Goal: Information Seeking & Learning: Learn about a topic

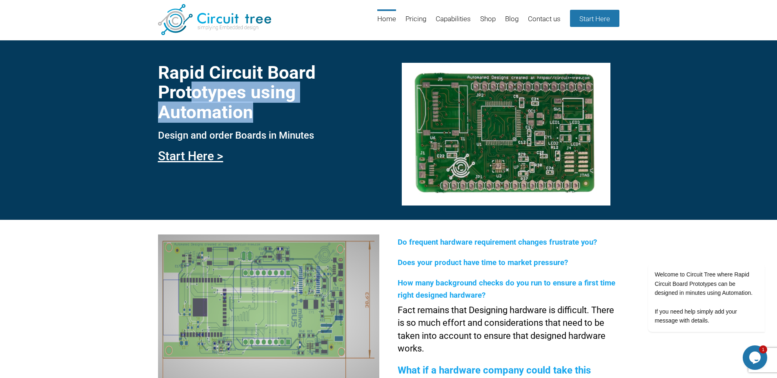
drag, startPoint x: 253, startPoint y: 109, endPoint x: 196, endPoint y: 84, distance: 62.0
click at [196, 84] on h1 "Rapid Circuit Board Prototypes using Automation" at bounding box center [268, 92] width 221 height 59
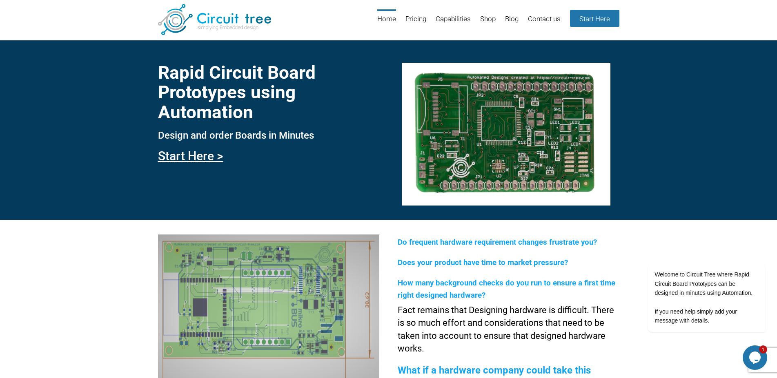
click at [196, 84] on h1 "Rapid Circuit Board Prototypes using Automation" at bounding box center [268, 92] width 221 height 59
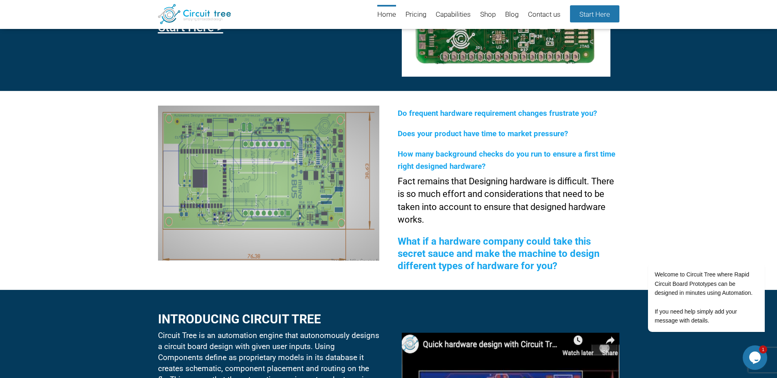
scroll to position [118, 0]
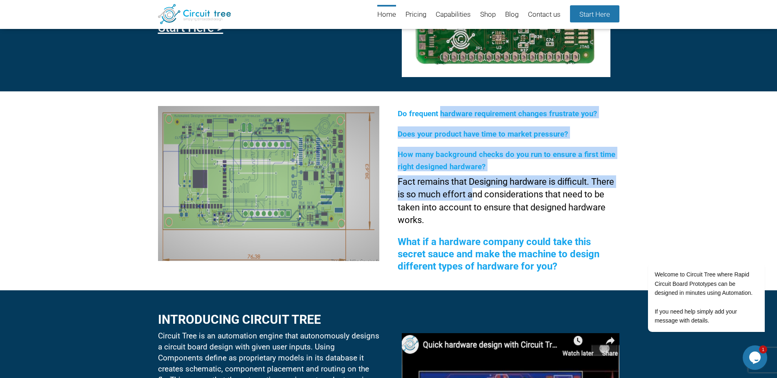
drag, startPoint x: 440, startPoint y: 114, endPoint x: 473, endPoint y: 192, distance: 84.3
click at [473, 192] on div "Do frequent hardware requirement changes frustrate you? Does your product have …" at bounding box center [508, 191] width 221 height 170
click at [473, 197] on p "Fact remains that Designing hardware is difficult. There is so much effort and …" at bounding box center [508, 201] width 221 height 51
drag, startPoint x: 459, startPoint y: 185, endPoint x: 443, endPoint y: 111, distance: 75.6
click at [443, 111] on div "Do frequent hardware requirement changes frustrate you? Does your product have …" at bounding box center [508, 191] width 221 height 170
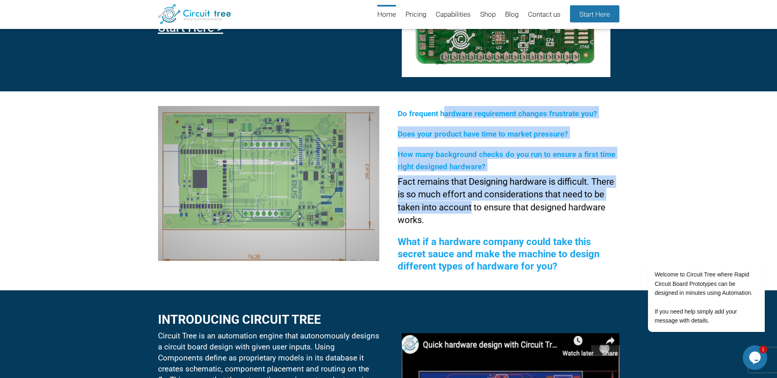
click at [446, 123] on div "Do frequent hardware requirement changes frustrate you? Does your product have …" at bounding box center [508, 191] width 221 height 170
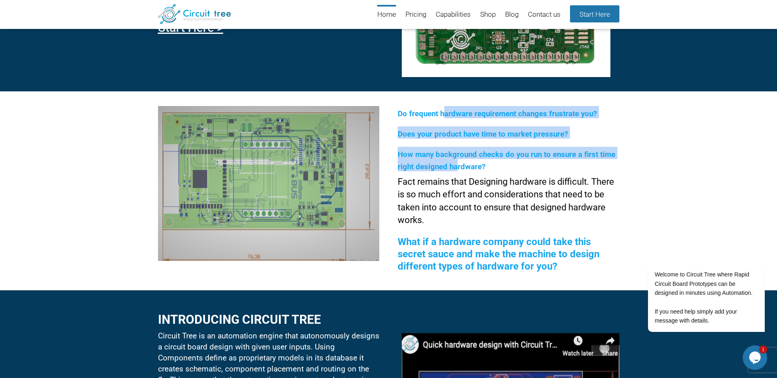
drag, startPoint x: 445, startPoint y: 111, endPoint x: 457, endPoint y: 173, distance: 62.8
click at [457, 173] on div "Do frequent hardware requirement changes frustrate you? Does your product have …" at bounding box center [508, 191] width 221 height 170
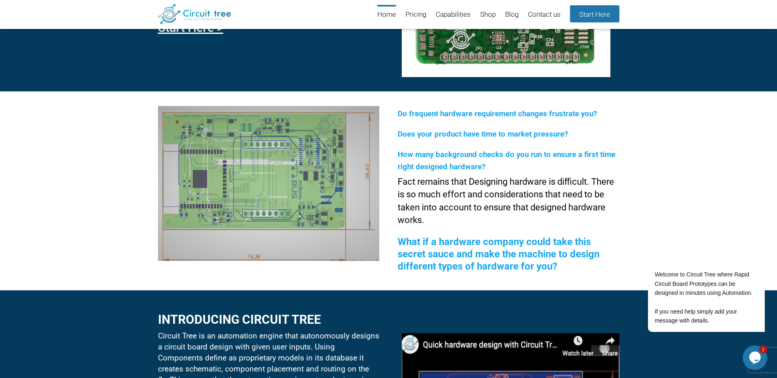
click at [458, 176] on p "Fact remains that Designing hardware is difficult. There is so much effort and …" at bounding box center [508, 201] width 221 height 51
drag, startPoint x: 450, startPoint y: 173, endPoint x: 445, endPoint y: 158, distance: 15.5
click at [445, 158] on div "Do frequent hardware requirement changes frustrate you? Does your product have …" at bounding box center [508, 191] width 221 height 170
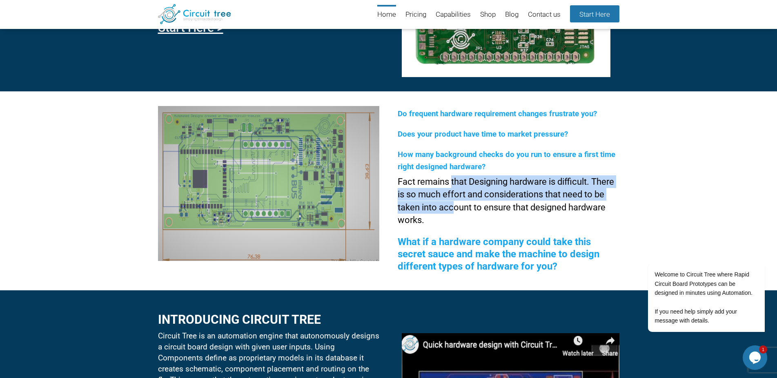
drag, startPoint x: 456, startPoint y: 209, endPoint x: 453, endPoint y: 188, distance: 21.0
click at [453, 188] on p "Fact remains that Designing hardware is difficult. There is so much effort and …" at bounding box center [508, 201] width 221 height 51
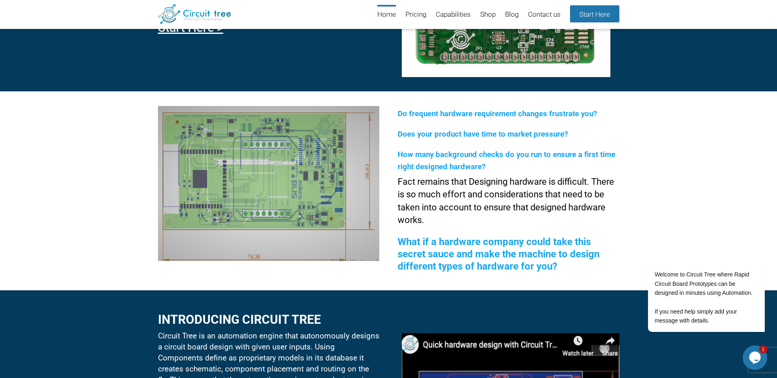
click at [453, 189] on p "Fact remains that Designing hardware is difficult. There is so much effort and …" at bounding box center [508, 201] width 221 height 51
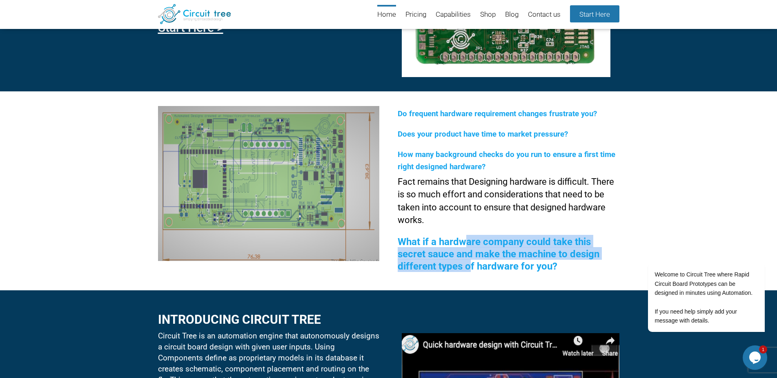
drag, startPoint x: 464, startPoint y: 244, endPoint x: 471, endPoint y: 267, distance: 23.8
click at [471, 267] on span "What if a hardware company could take this secret sauce and make the machine to…" at bounding box center [499, 254] width 202 height 36
click at [471, 266] on span "What if a hardware company could take this secret sauce and make the machine to…" at bounding box center [499, 254] width 202 height 36
drag, startPoint x: 469, startPoint y: 262, endPoint x: 450, endPoint y: 246, distance: 24.9
click at [450, 246] on span "What if a hardware company could take this secret sauce and make the machine to…" at bounding box center [499, 254] width 202 height 36
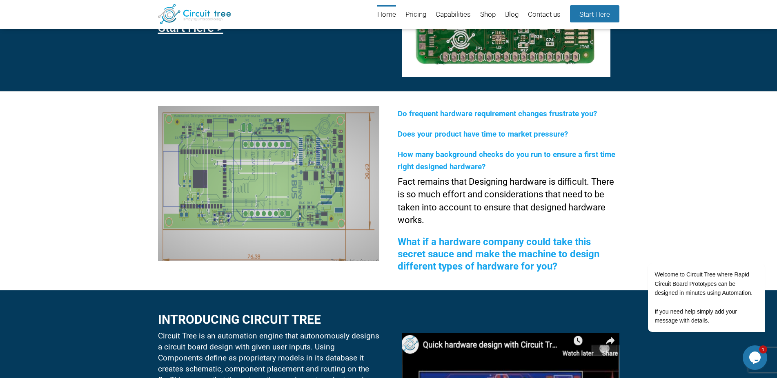
click at [450, 246] on span "What if a hardware company could take this secret sauce and make the machine to…" at bounding box center [499, 254] width 202 height 36
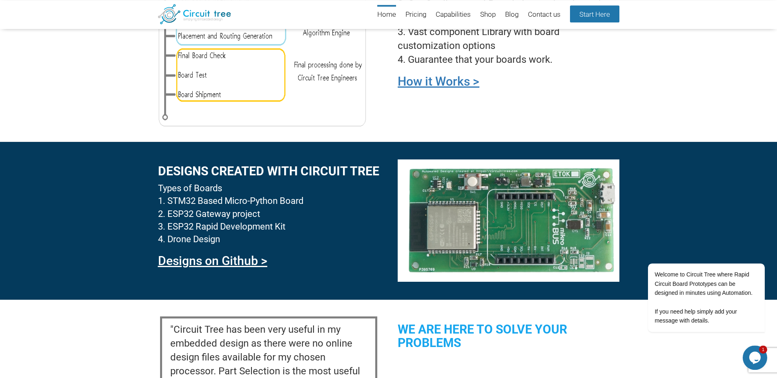
scroll to position [700, 0]
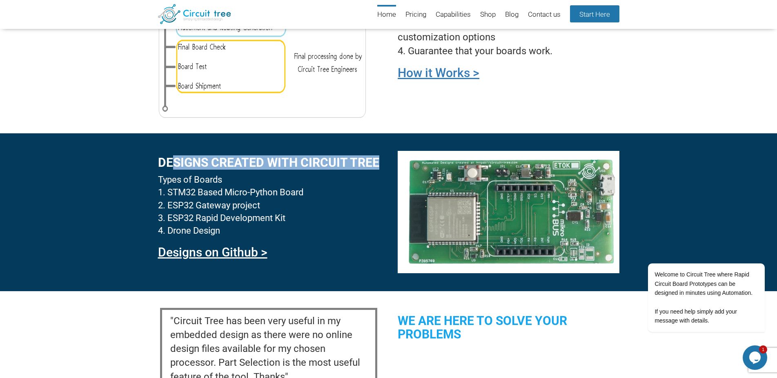
drag, startPoint x: 178, startPoint y: 163, endPoint x: 207, endPoint y: 177, distance: 32.1
click at [207, 169] on h2 "DesignS created with circuit tree" at bounding box center [268, 162] width 221 height 13
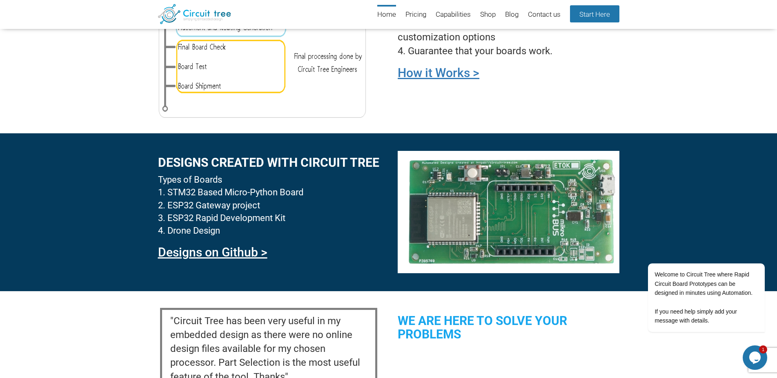
click at [207, 169] on h2 "DesignS created with circuit tree" at bounding box center [268, 162] width 221 height 13
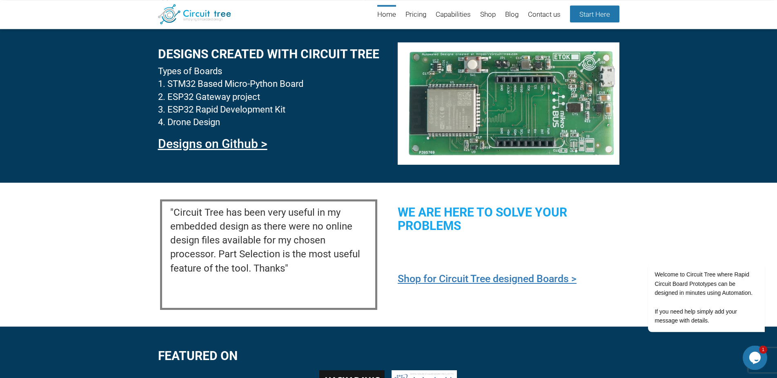
scroll to position [825, 0]
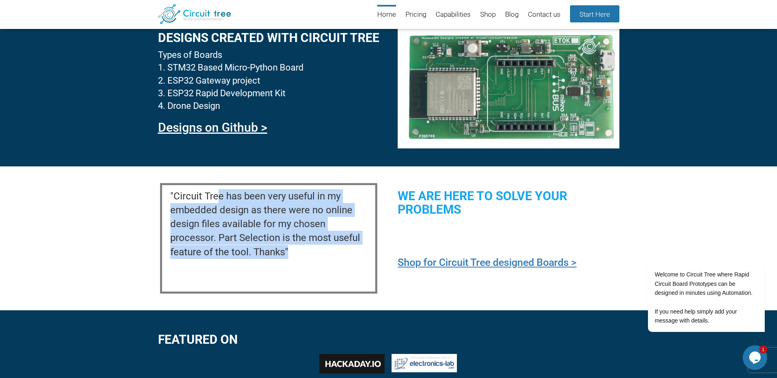
drag, startPoint x: 218, startPoint y: 198, endPoint x: 294, endPoint y: 252, distance: 93.1
click at [294, 252] on p ""Circuit Tree has been very useful in my embedded design as there were no onlin…" at bounding box center [268, 224] width 197 height 70
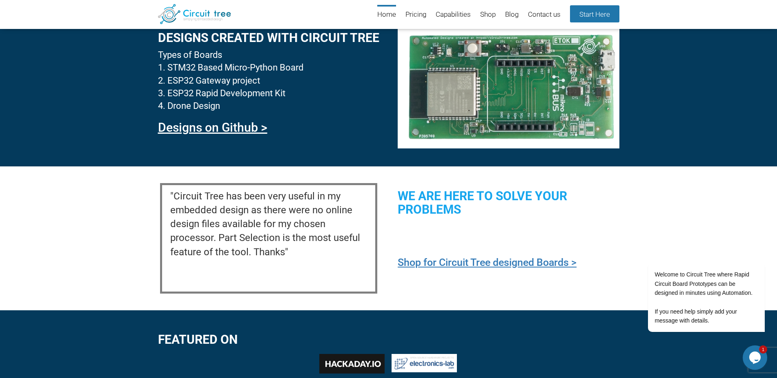
click at [296, 254] on p ""Circuit Tree has been very useful in my embedded design as there were no onlin…" at bounding box center [268, 224] width 197 height 70
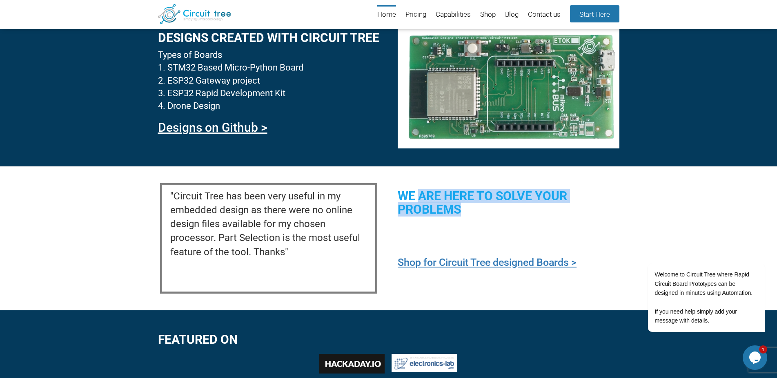
click at [422, 198] on h2 "We are here to solve your problems" at bounding box center [508, 202] width 221 height 27
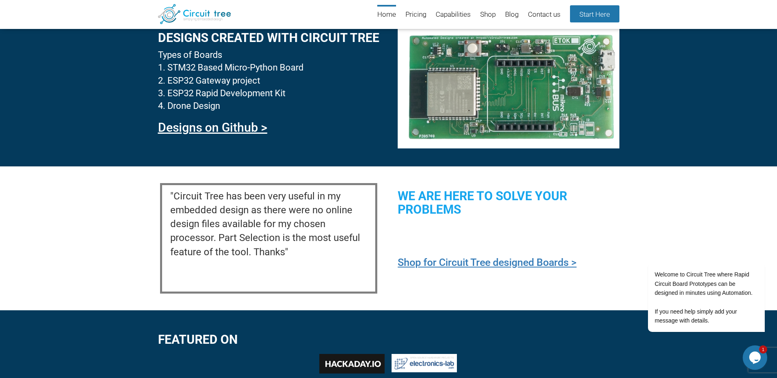
click at [422, 198] on h2 "We are here to solve your problems" at bounding box center [508, 202] width 221 height 27
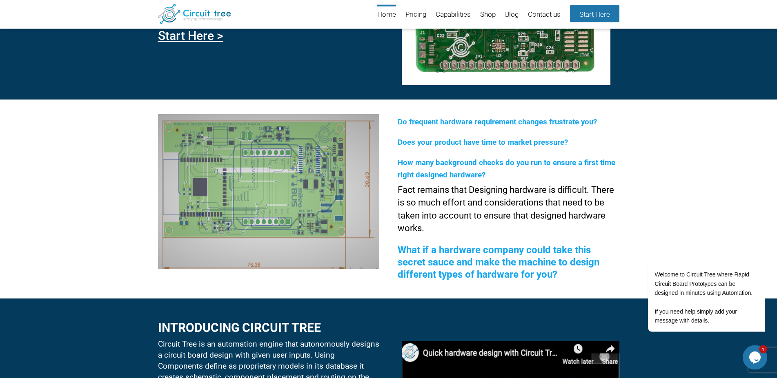
scroll to position [0, 0]
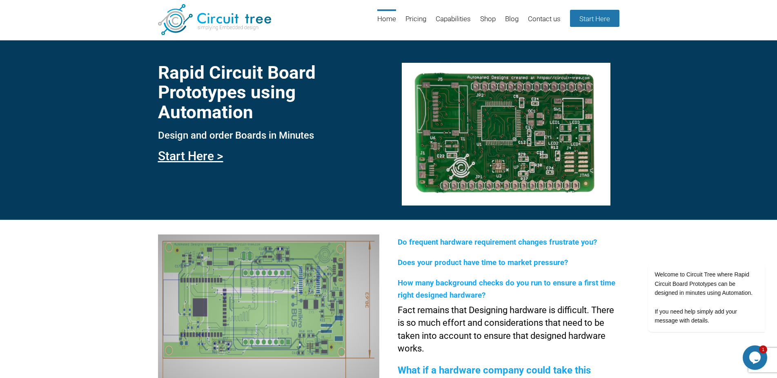
drag, startPoint x: 603, startPoint y: 197, endPoint x: 651, endPoint y: 2, distance: 201.1
click at [417, 19] on link "Pricing" at bounding box center [415, 22] width 21 height 27
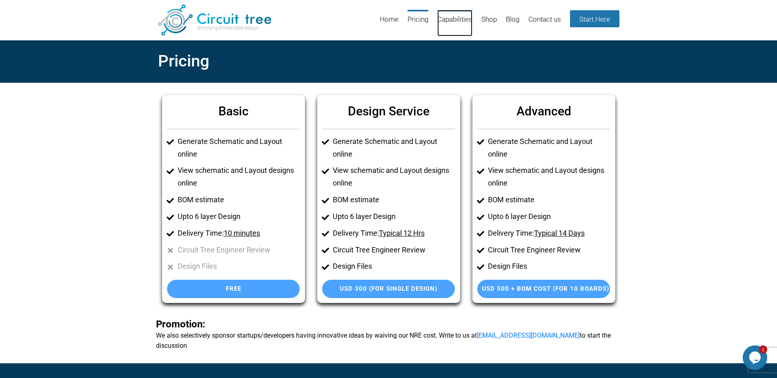
click at [453, 22] on link "Capabilities" at bounding box center [454, 23] width 35 height 27
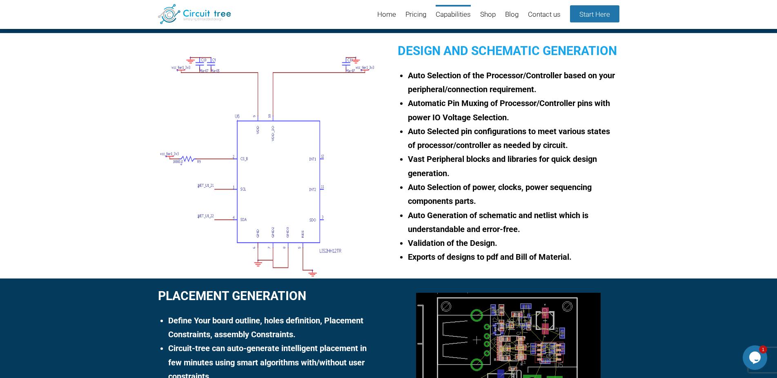
scroll to position [284, 0]
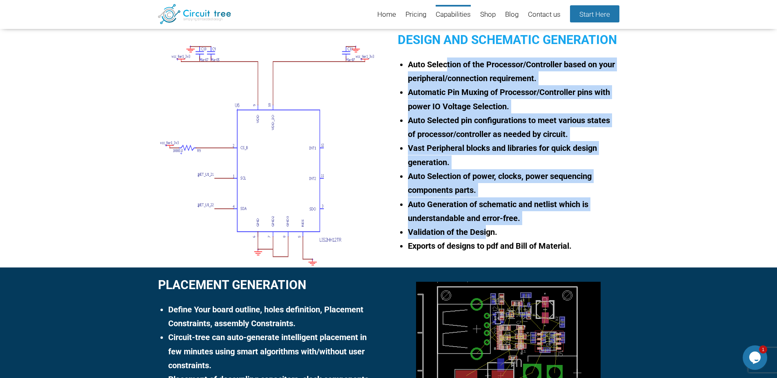
drag, startPoint x: 446, startPoint y: 76, endPoint x: 486, endPoint y: 240, distance: 169.0
click at [486, 240] on ul "Auto Selection of the Processor/Controller based on your peripheral/connection …" at bounding box center [512, 156] width 213 height 196
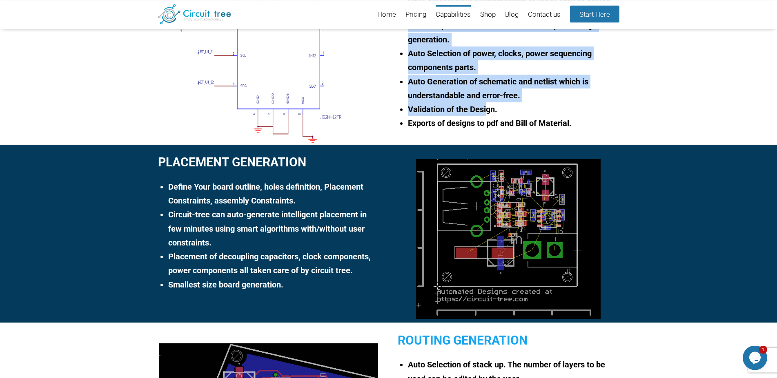
scroll to position [409, 0]
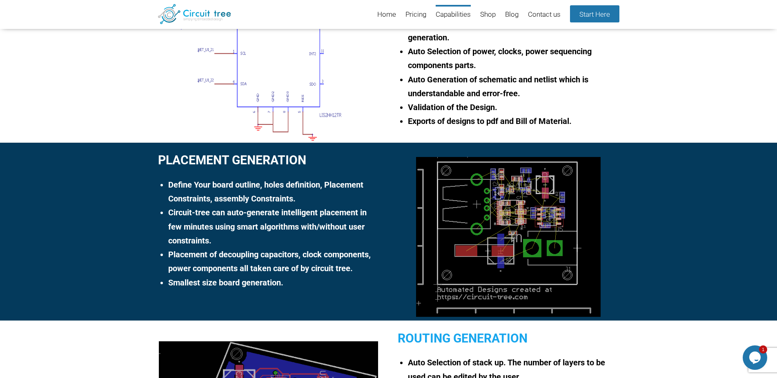
click at [269, 186] on li "Define Your board outline, holes definition, Placement Constraints, assembly Co…" at bounding box center [273, 192] width 211 height 28
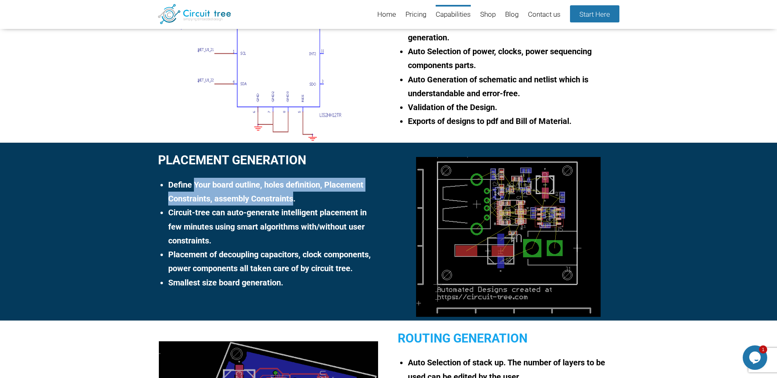
drag, startPoint x: 196, startPoint y: 189, endPoint x: 294, endPoint y: 202, distance: 99.7
click at [294, 202] on li "Define Your board outline, holes definition, Placement Constraints, assembly Co…" at bounding box center [273, 192] width 211 height 28
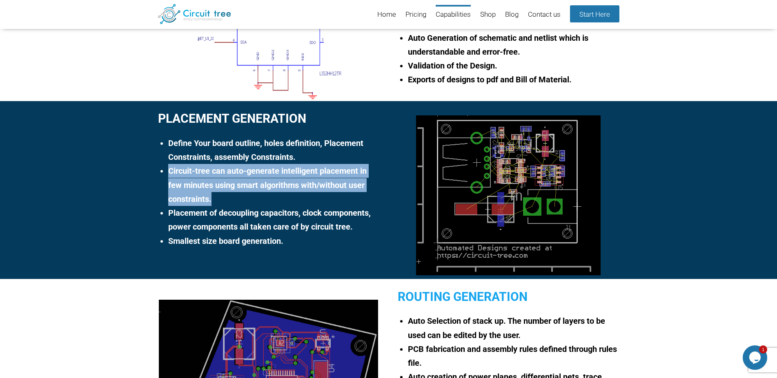
drag, startPoint x: 220, startPoint y: 197, endPoint x: 167, endPoint y: 171, distance: 58.6
click at [168, 171] on li "Circuit-tree can auto-generate intelligent placement in few minutes using smart…" at bounding box center [273, 185] width 211 height 42
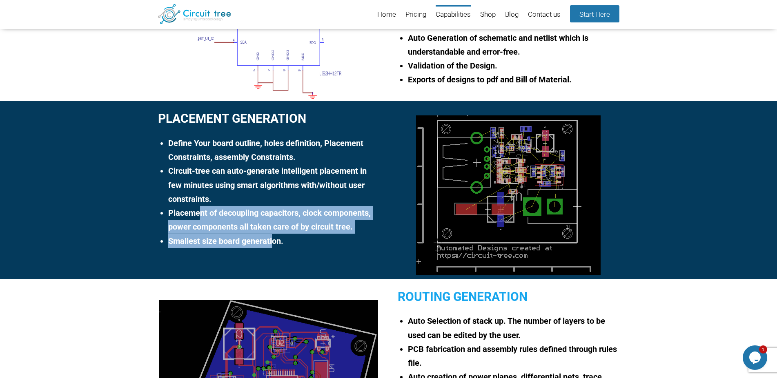
drag, startPoint x: 202, startPoint y: 218, endPoint x: 274, endPoint y: 241, distance: 75.3
click at [272, 241] on ul "Define Your board outline, holes definition, Placement Constraints, assembly Co…" at bounding box center [272, 192] width 213 height 112
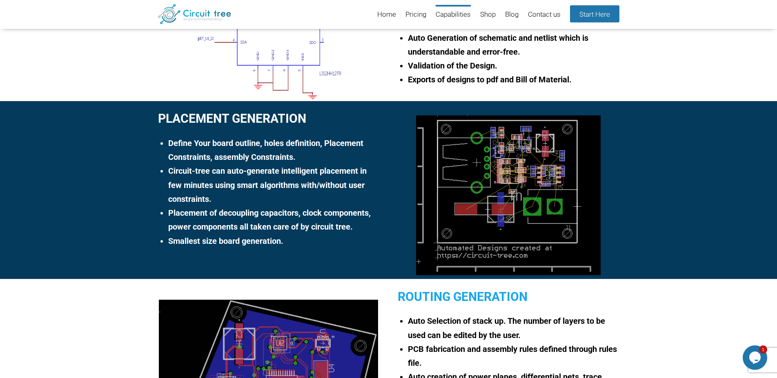
click at [277, 241] on li "Smallest size board generation." at bounding box center [273, 241] width 211 height 14
drag, startPoint x: 289, startPoint y: 241, endPoint x: 344, endPoint y: 243, distance: 55.6
click at [344, 243] on li "Smallest size board generation." at bounding box center [273, 241] width 211 height 14
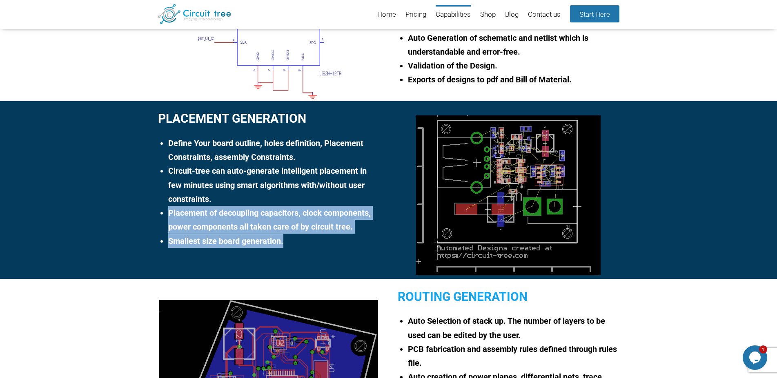
drag, startPoint x: 306, startPoint y: 231, endPoint x: 293, endPoint y: 198, distance: 35.6
click at [293, 198] on ul "Define Your board outline, holes definition, Placement Constraints, assembly Co…" at bounding box center [272, 192] width 213 height 112
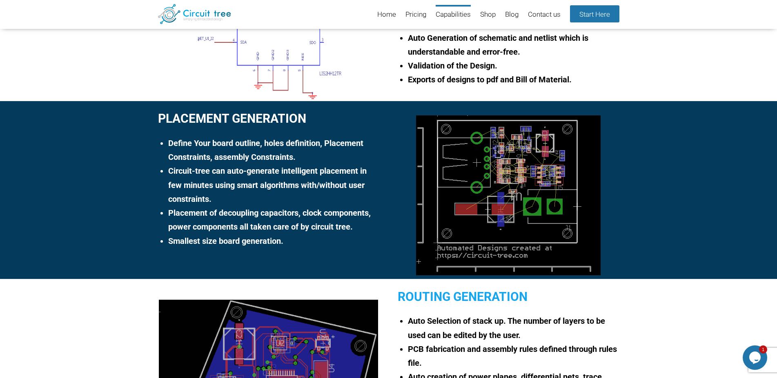
click at [293, 198] on li "Circuit-tree can auto-generate intelligent placement in few minutes using smart…" at bounding box center [273, 185] width 211 height 42
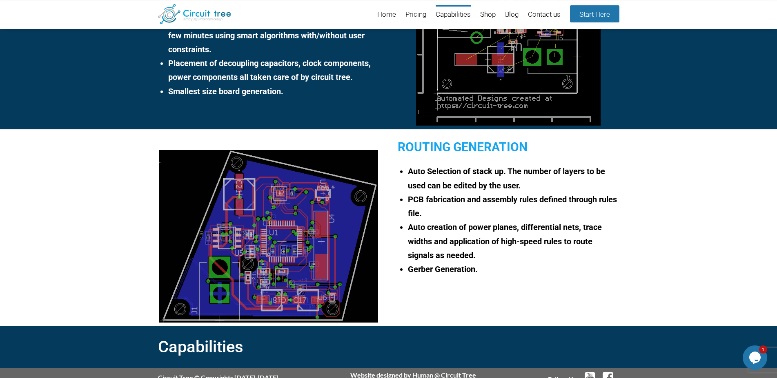
scroll to position [614, 0]
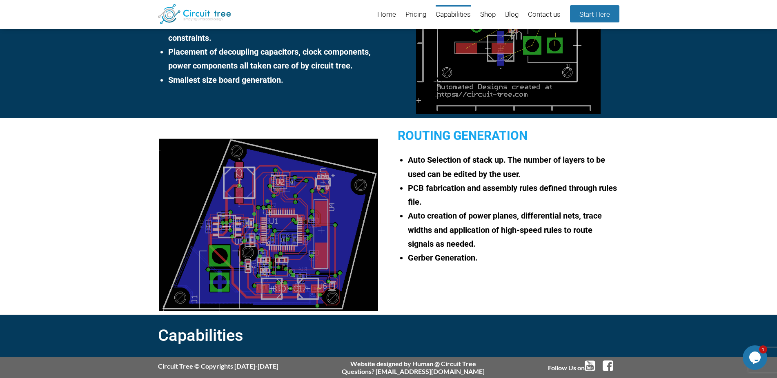
drag, startPoint x: 458, startPoint y: 203, endPoint x: 451, endPoint y: 204, distance: 6.2
click at [451, 204] on li "PCB fabrication and assembly rules defined through rules file." at bounding box center [513, 195] width 211 height 28
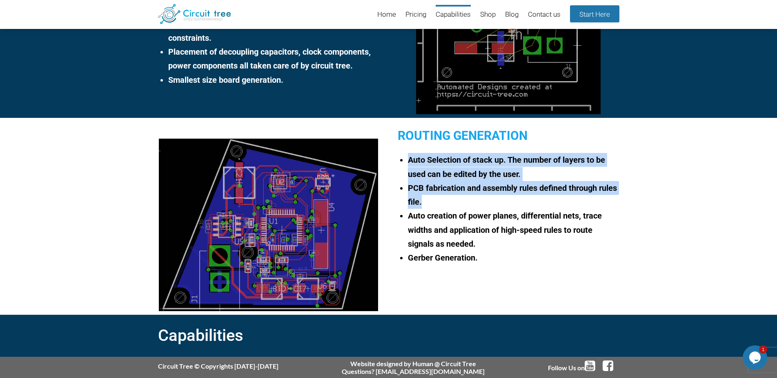
drag, startPoint x: 451, startPoint y: 204, endPoint x: 409, endPoint y: 162, distance: 59.7
click at [409, 162] on ul "Auto Selection of stack up. The number of layers to be used can be edited by th…" at bounding box center [512, 209] width 213 height 112
click at [446, 198] on li "PCB fabrication and assembly rules defined through rules file." at bounding box center [513, 195] width 211 height 28
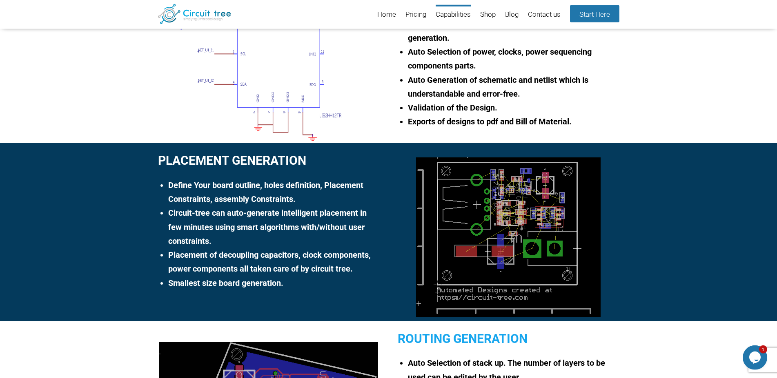
scroll to position [405, 0]
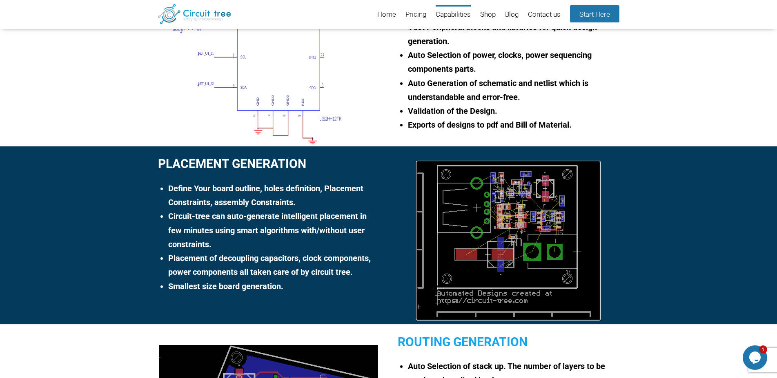
click at [470, 211] on img at bounding box center [508, 241] width 185 height 160
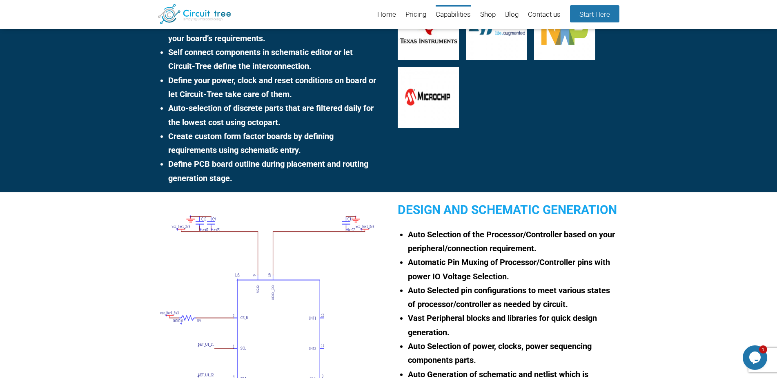
scroll to position [0, 0]
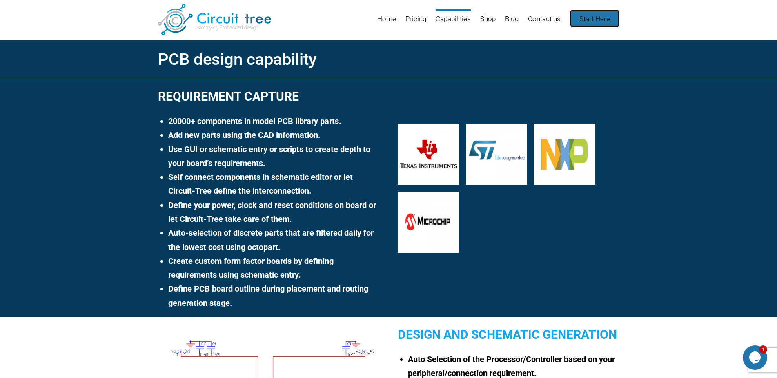
click at [583, 21] on link "Start Here" at bounding box center [594, 18] width 49 height 17
